Goal: Use online tool/utility: Utilize a website feature to perform a specific function

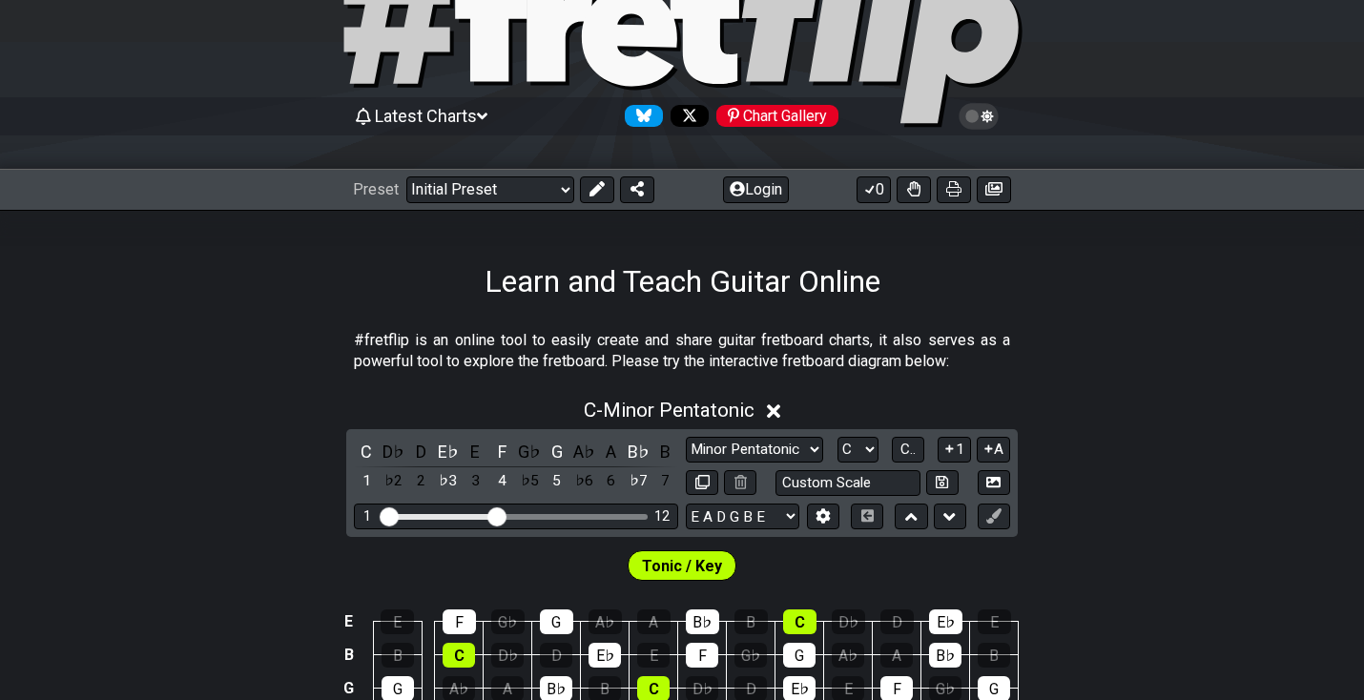
scroll to position [68, 0]
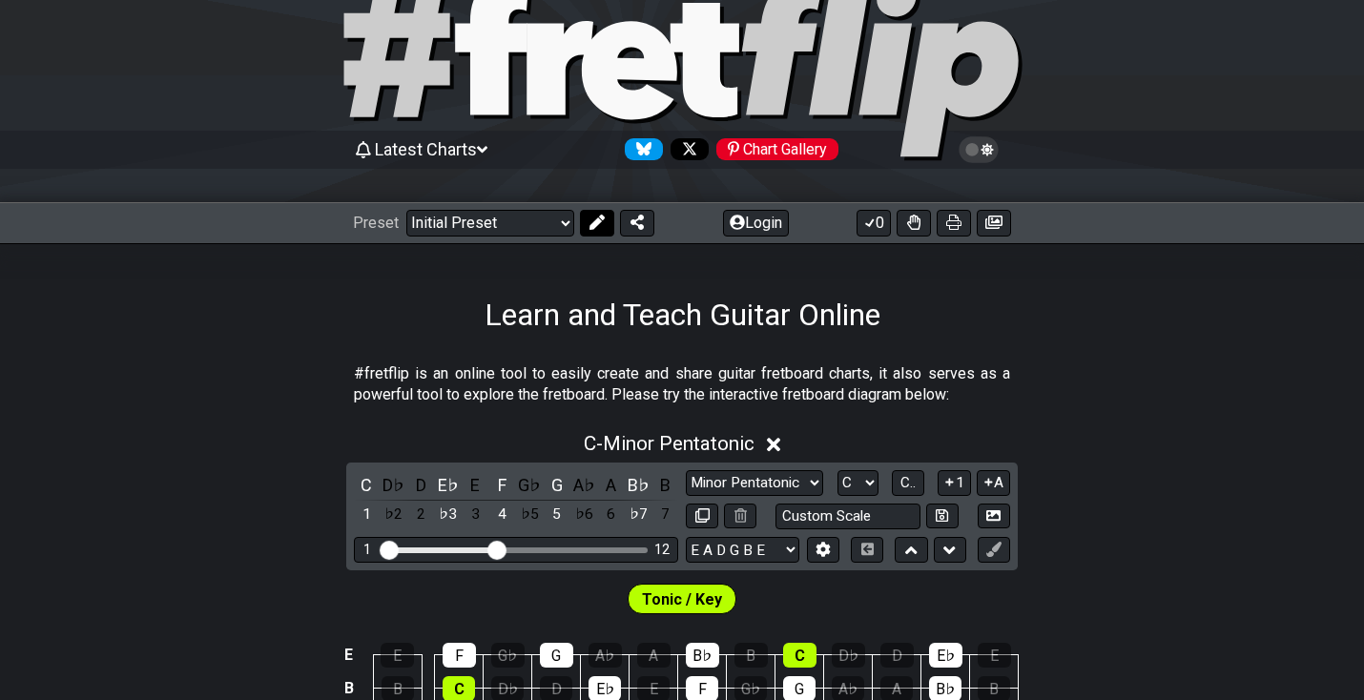
click at [600, 228] on icon at bounding box center [597, 222] width 15 height 15
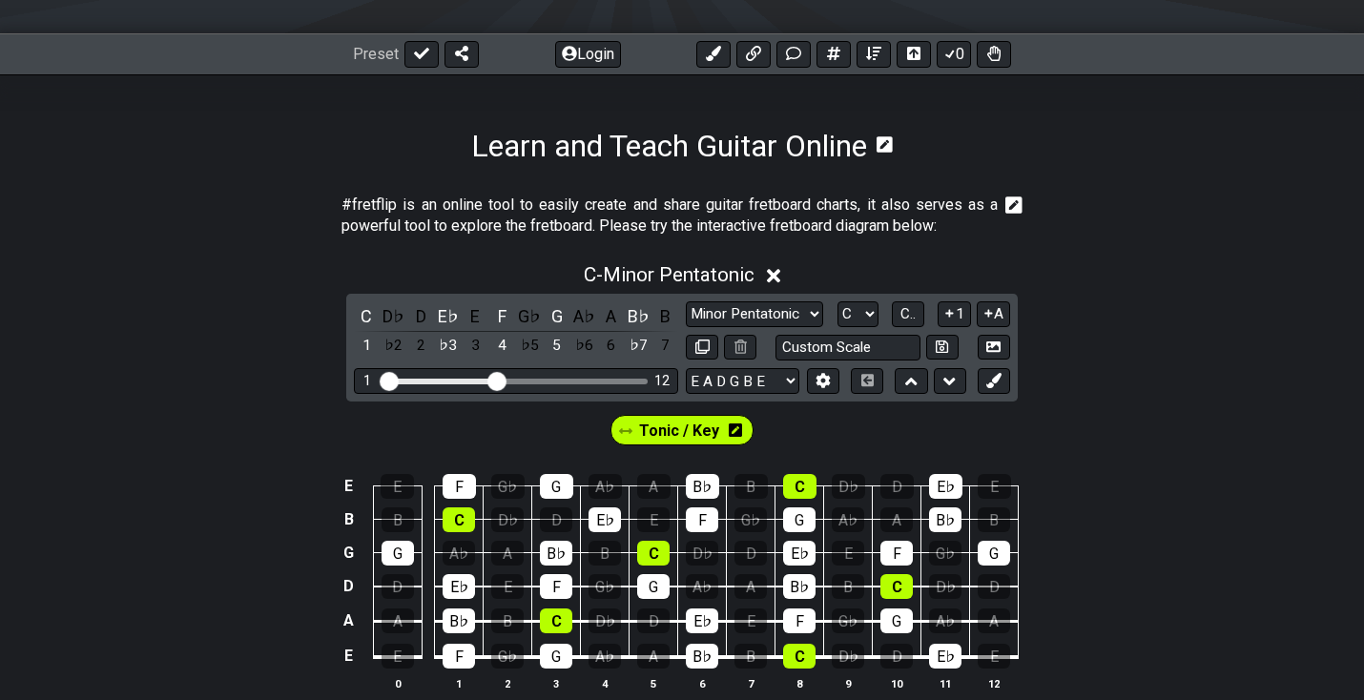
scroll to position [280, 0]
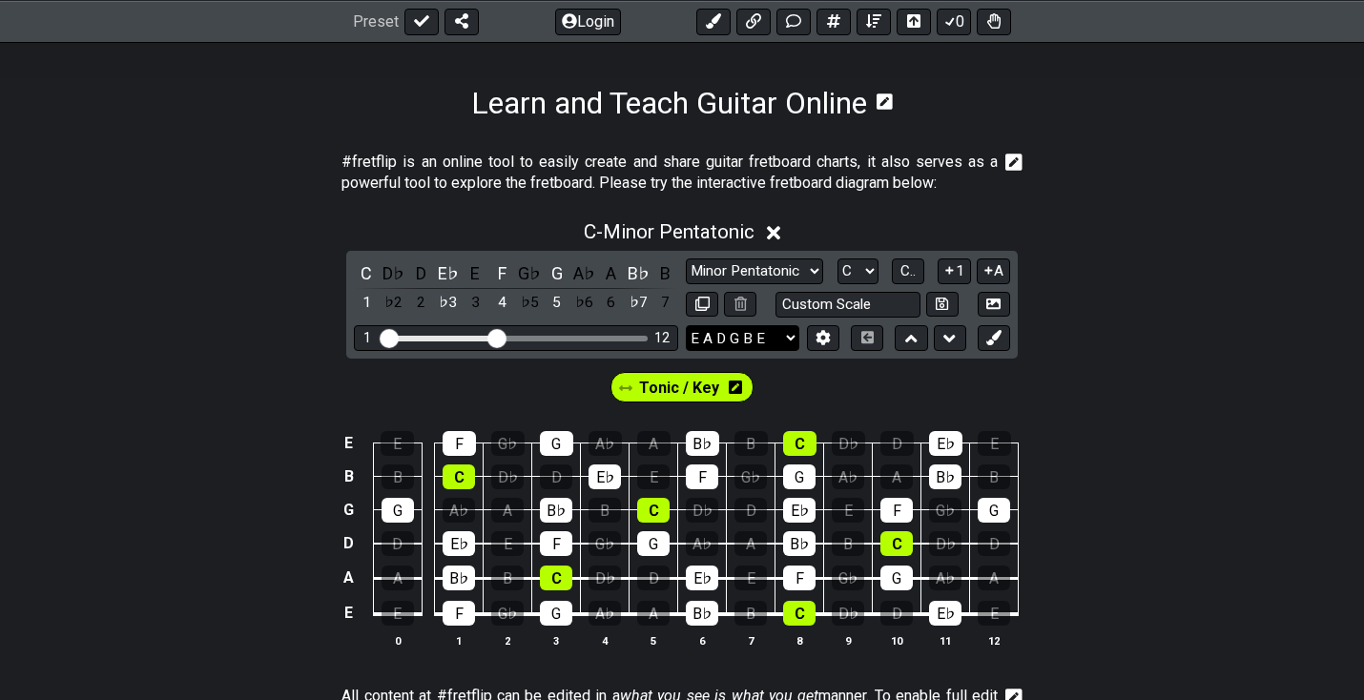
select select "Eb Ab Db Gb Bb Eb"
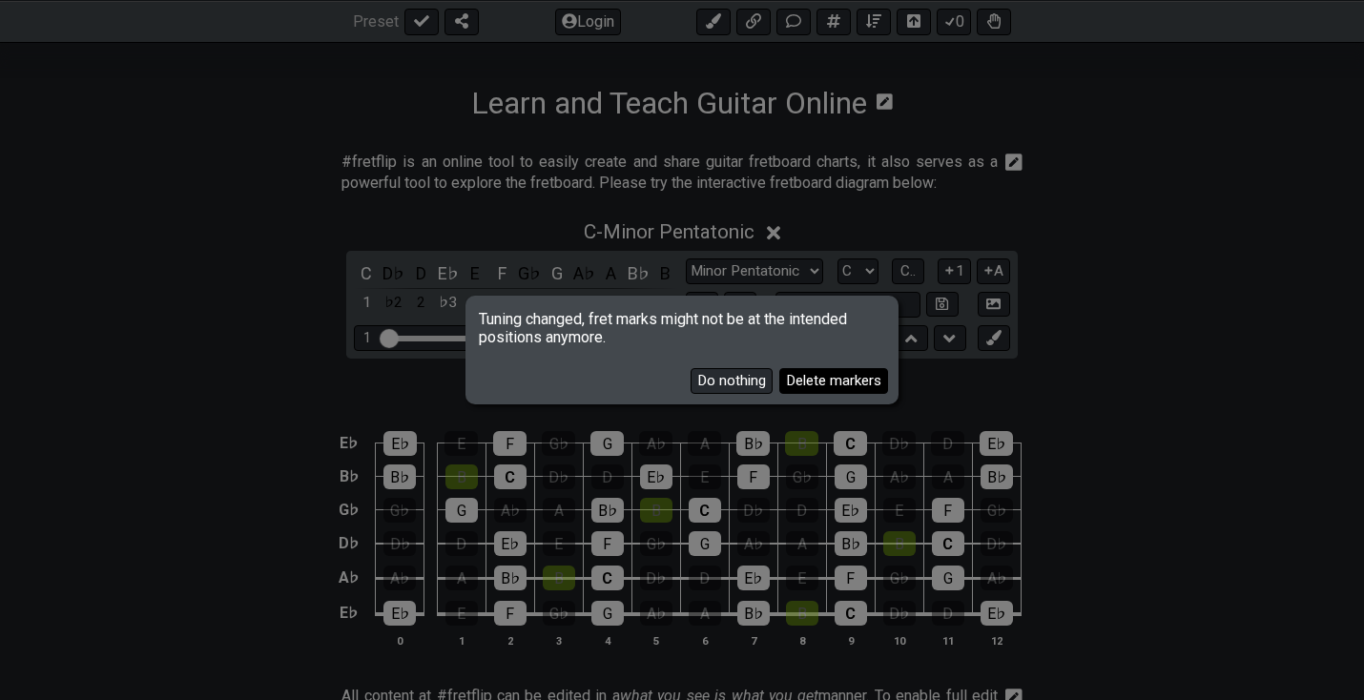
click at [836, 389] on button "Delete markers" at bounding box center [834, 381] width 109 height 26
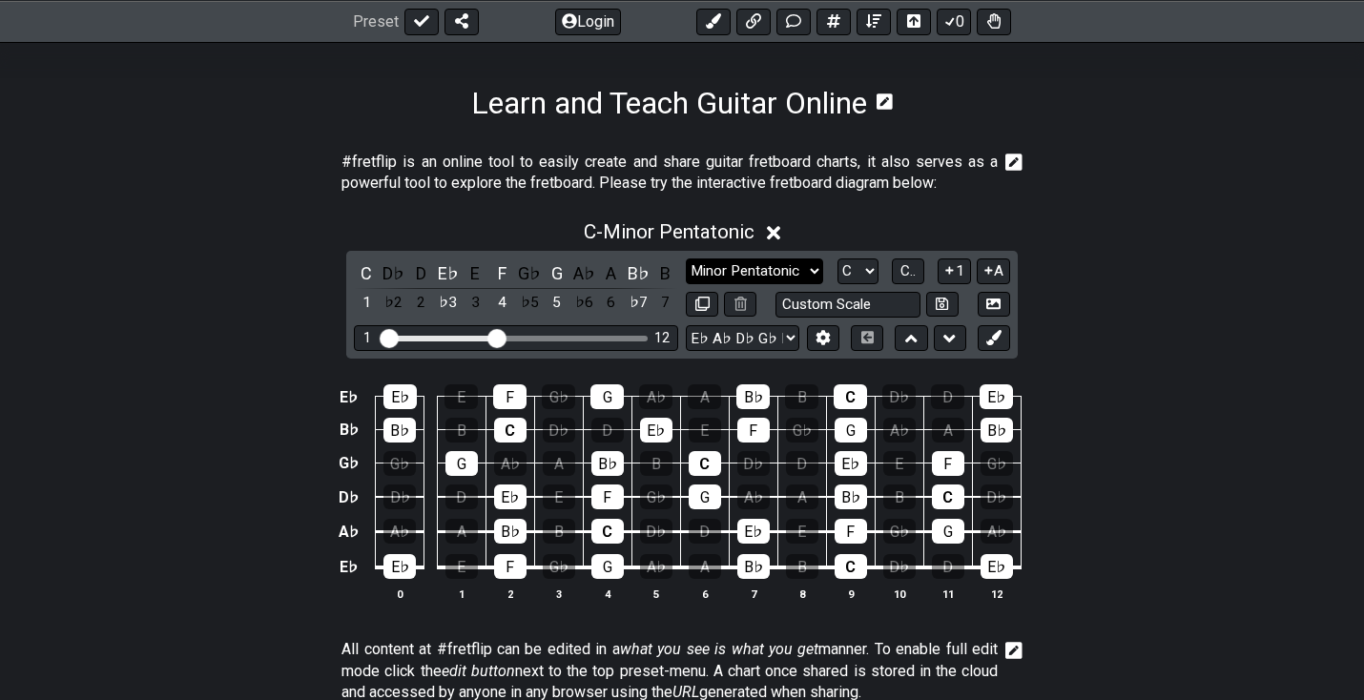
select select "Minor / Aeolian"
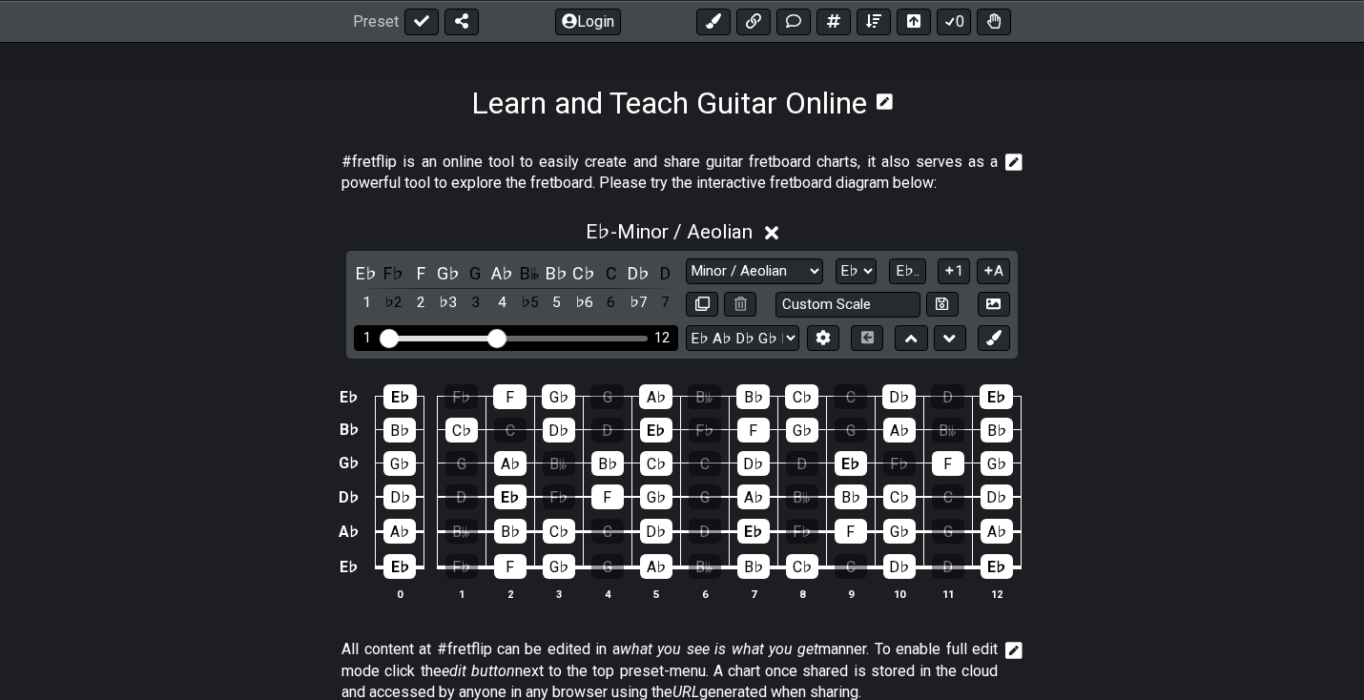
drag, startPoint x: 501, startPoint y: 329, endPoint x: 595, endPoint y: 329, distance: 94.5
click at [595, 329] on div "1 12" at bounding box center [516, 338] width 324 height 26
drag, startPoint x: 508, startPoint y: 330, endPoint x: 611, endPoint y: 349, distance: 104.8
click at [611, 349] on div "1 12" at bounding box center [516, 338] width 324 height 26
click at [603, 337] on div "Visible fret range" at bounding box center [517, 339] width 264 height 6
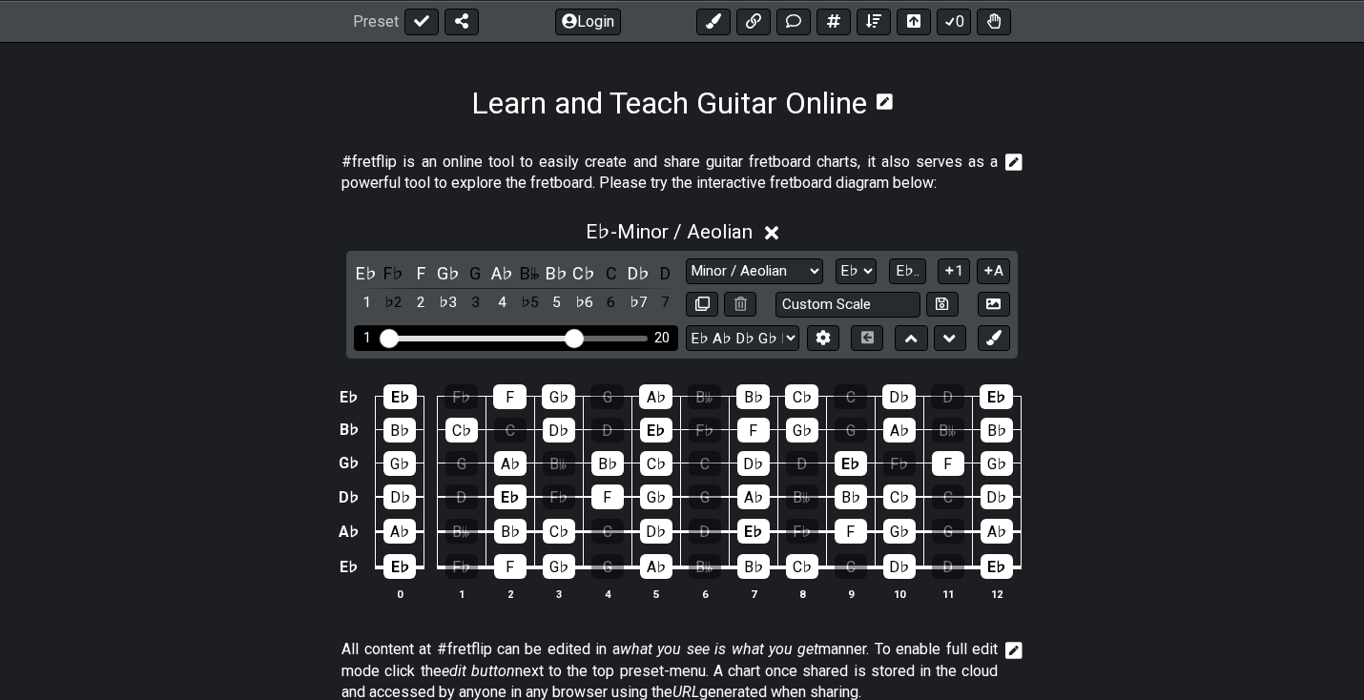
drag, startPoint x: 499, startPoint y: 341, endPoint x: 573, endPoint y: 345, distance: 73.6
click at [573, 337] on input "Visible fret range" at bounding box center [516, 337] width 271 height 0
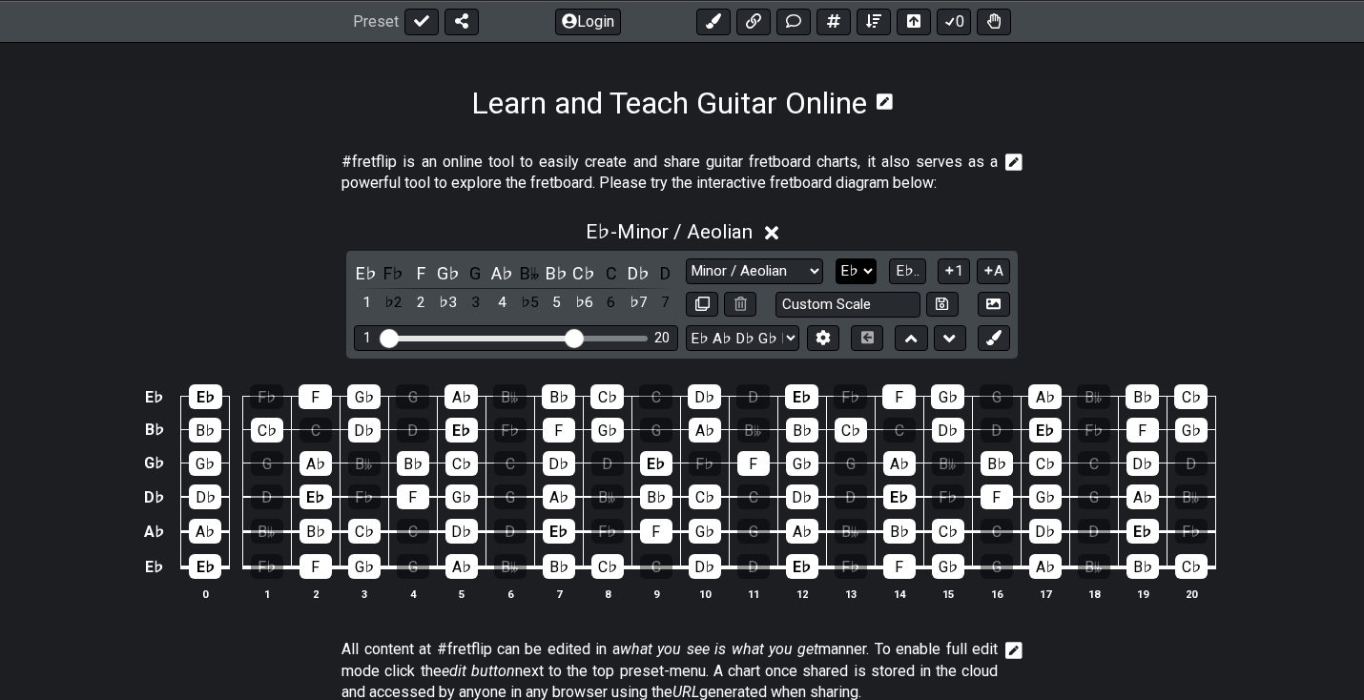
select select "C"
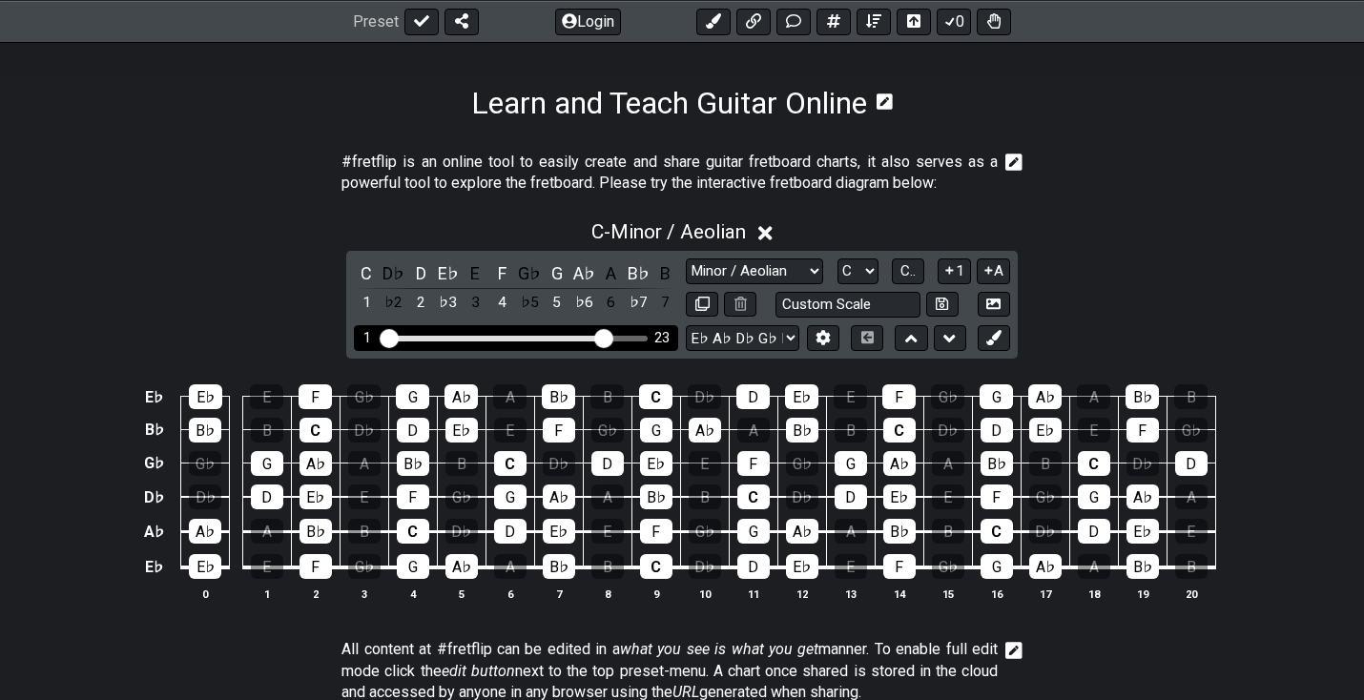
drag, startPoint x: 570, startPoint y: 337, endPoint x: 602, endPoint y: 338, distance: 32.5
click at [602, 337] on input "Visible fret range" at bounding box center [516, 337] width 271 height 0
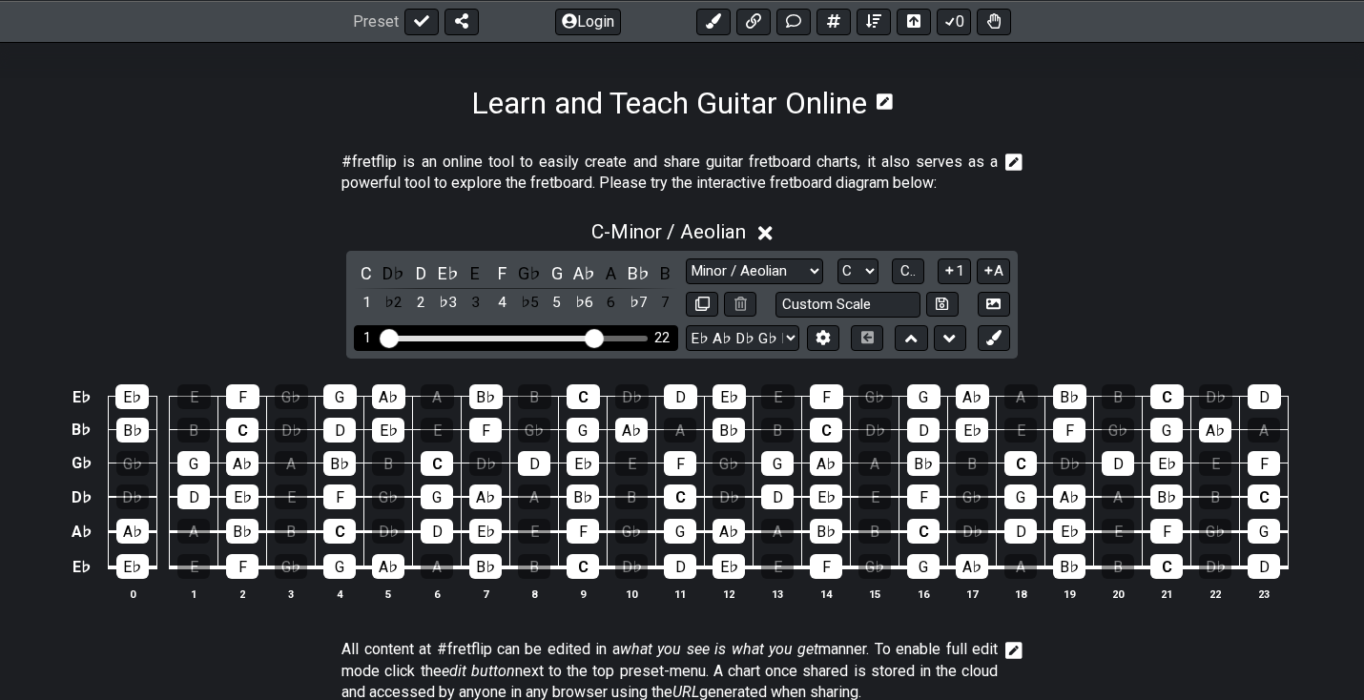
click at [598, 337] on input "Visible fret range" at bounding box center [516, 337] width 271 height 0
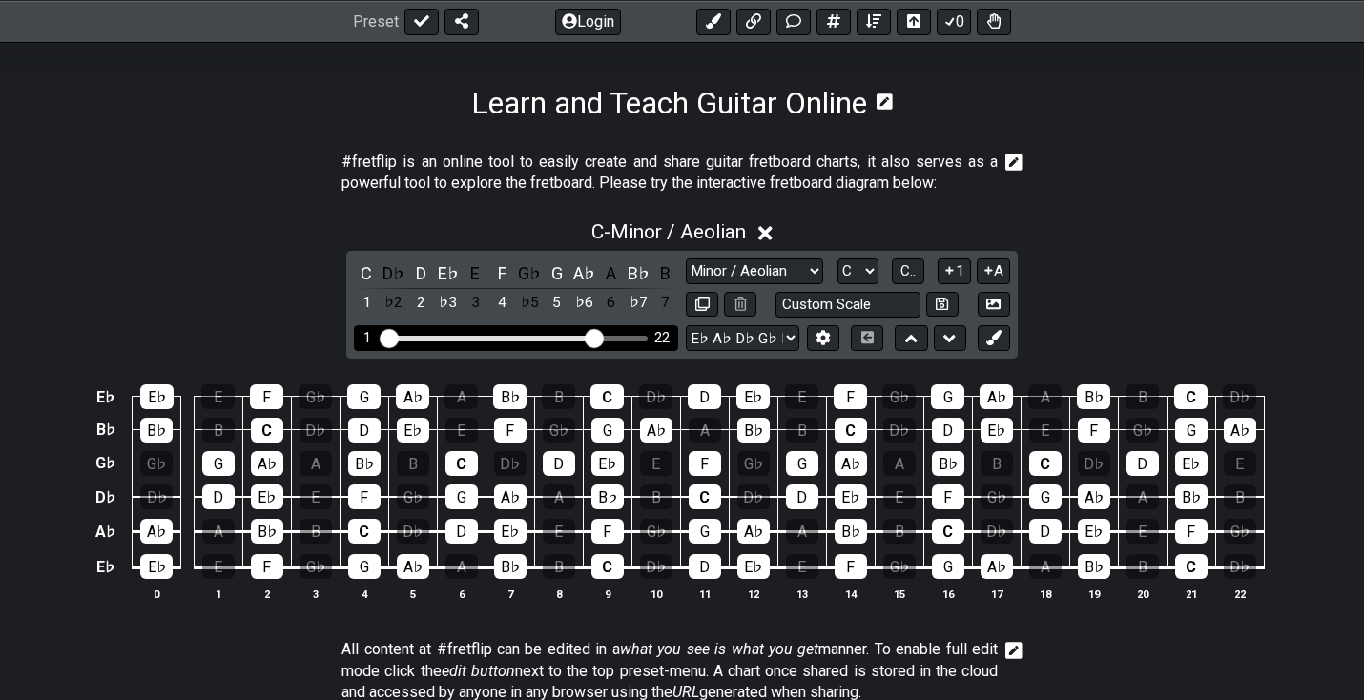
click at [600, 337] on input "Visible fret range" at bounding box center [516, 337] width 271 height 0
